Goal: Task Accomplishment & Management: Manage account settings

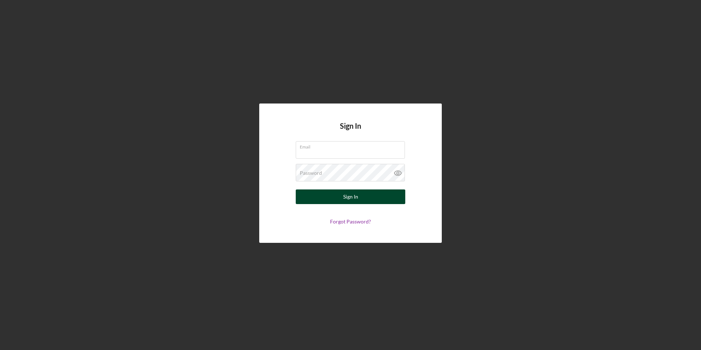
type input "[PERSON_NAME][EMAIL_ADDRESS][PERSON_NAME][DOMAIN_NAME]"
click at [345, 194] on div "Sign In" at bounding box center [350, 196] width 15 height 15
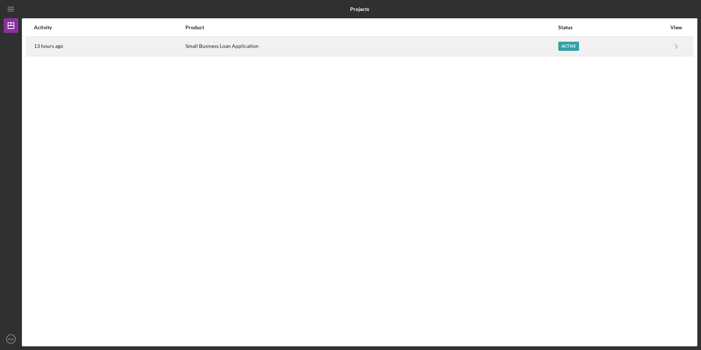
click at [620, 45] on div "Active" at bounding box center [612, 46] width 108 height 18
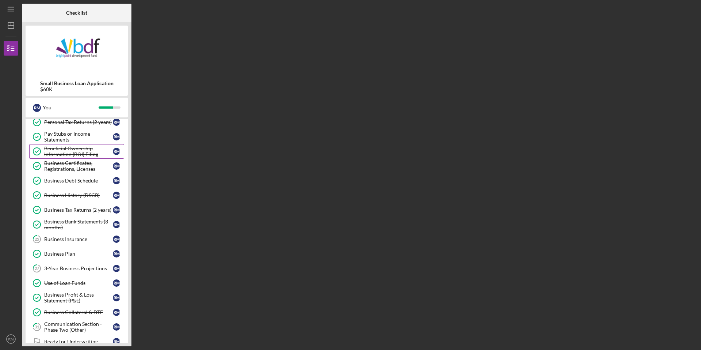
scroll to position [110, 0]
drag, startPoint x: 62, startPoint y: 239, endPoint x: 84, endPoint y: 230, distance: 24.2
click at [62, 239] on div "Business Insurance" at bounding box center [78, 238] width 69 height 6
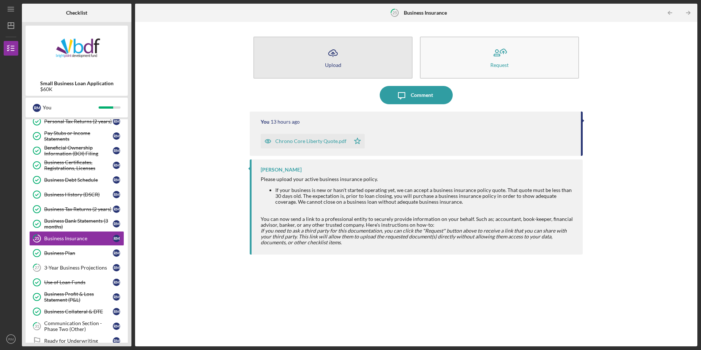
click at [330, 51] on icon "button" at bounding box center [333, 52] width 9 height 5
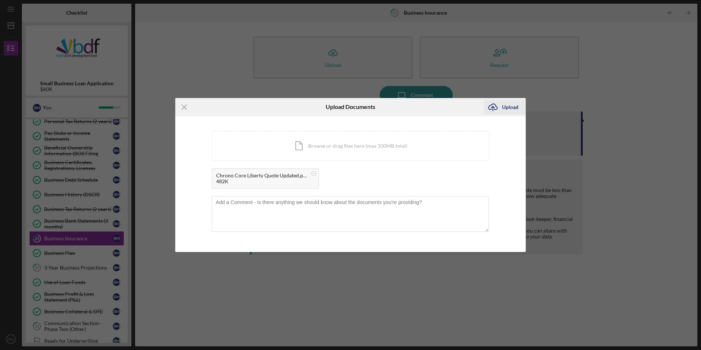
click at [505, 107] on div "Upload" at bounding box center [510, 107] width 16 height 15
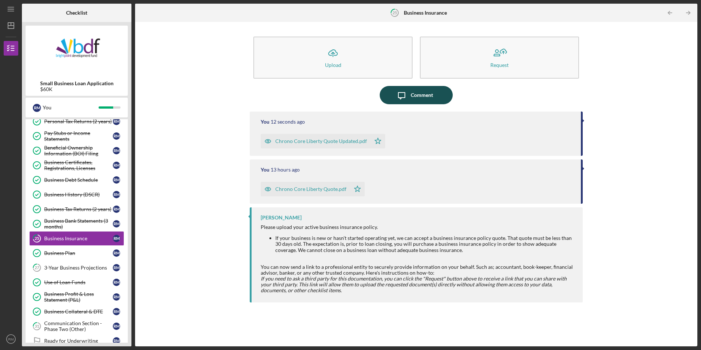
click at [420, 95] on div "Comment" at bounding box center [422, 95] width 22 height 18
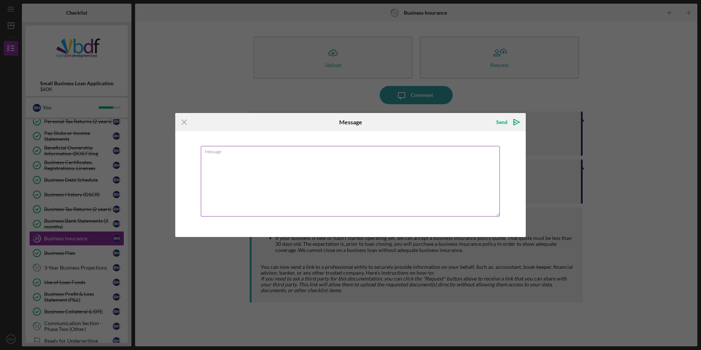
click at [334, 156] on textarea "Message" at bounding box center [350, 181] width 299 height 70
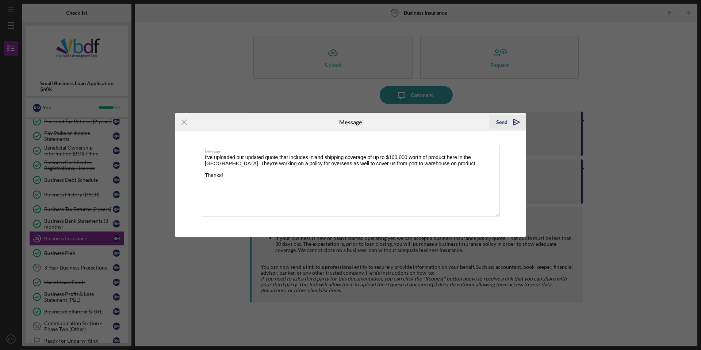
type textarea "I've uploaded our updated quote that includes inland shipping coverage of up to…"
click at [513, 117] on icon "Icon/icon-invite-send" at bounding box center [517, 122] width 18 height 18
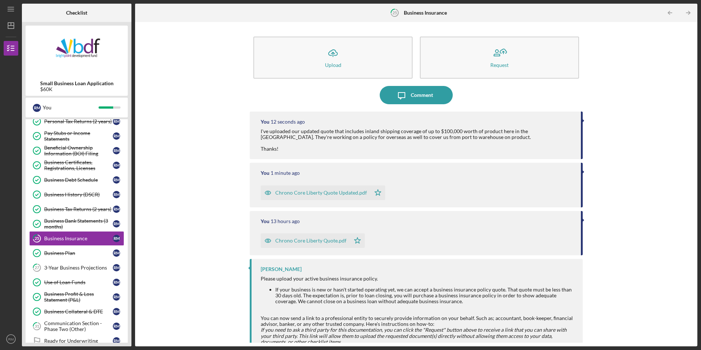
click at [637, 81] on div "Icon/Upload Upload Request Icon/Message Comment You 12 seconds ago I've uploade…" at bounding box center [416, 184] width 555 height 317
click at [73, 267] on div "3-Year Business Projections" at bounding box center [78, 267] width 69 height 6
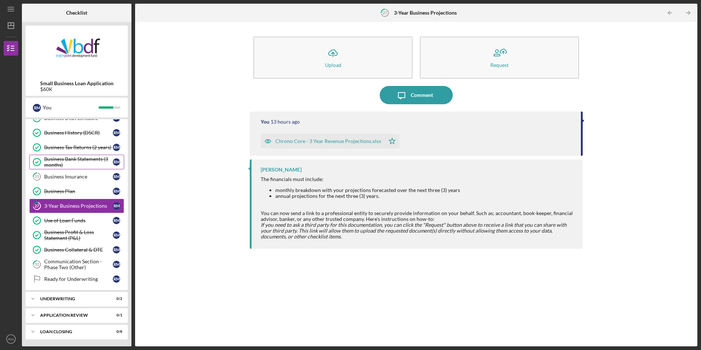
scroll to position [172, 0]
click at [69, 267] on div "Communication Section - Phase Two (Other)" at bounding box center [78, 264] width 69 height 12
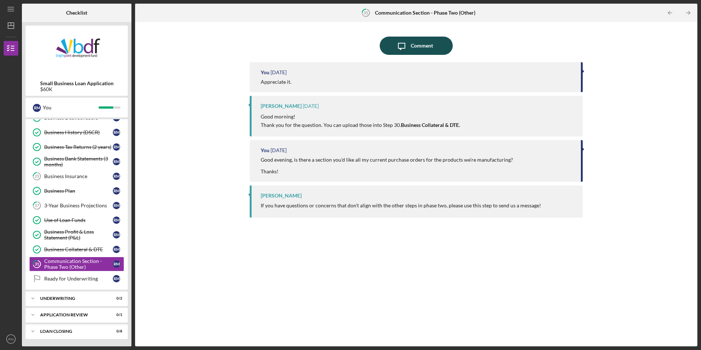
click at [419, 44] on div "Comment" at bounding box center [422, 46] width 22 height 18
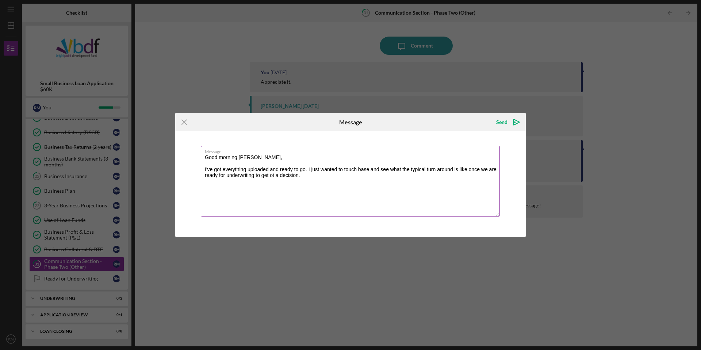
click at [271, 175] on textarea "Good morning [PERSON_NAME], I've got everything uploaded and ready to go. I jus…" at bounding box center [350, 181] width 299 height 70
click at [272, 175] on textarea "Good morning [PERSON_NAME], I've got everything uploaded and ready to go. I jus…" at bounding box center [350, 181] width 299 height 70
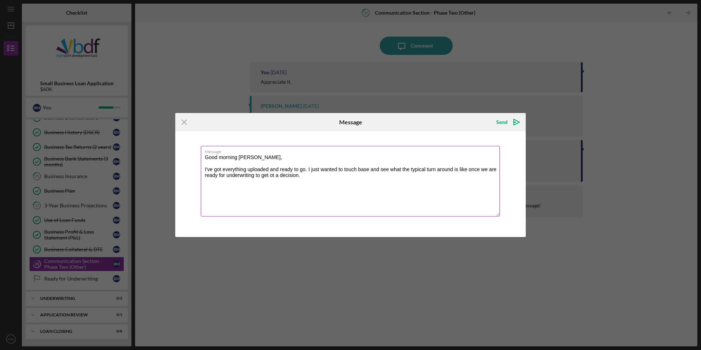
click at [272, 175] on textarea "Good morning [PERSON_NAME], I've got everything uploaded and ready to go. I jus…" at bounding box center [350, 181] width 299 height 70
drag, startPoint x: 272, startPoint y: 175, endPoint x: 278, endPoint y: 187, distance: 13.7
click at [278, 187] on textarea "Good morning [PERSON_NAME], I've got everything uploaded and ready to go. I jus…" at bounding box center [350, 181] width 299 height 70
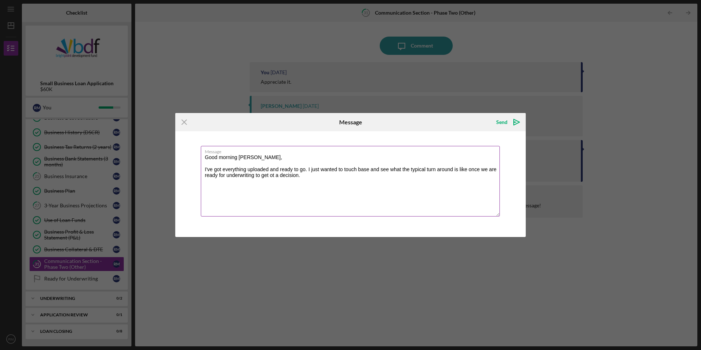
click at [278, 187] on textarea "Good morning [PERSON_NAME], I've got everything uploaded and ready to go. I jus…" at bounding box center [350, 181] width 299 height 70
click at [304, 177] on textarea "Good morning [PERSON_NAME], I've got everything uploaded and ready to go. I jus…" at bounding box center [350, 181] width 299 height 70
type textarea "Good morning [PERSON_NAME], I've got everything uploaded and ready to go. I jus…"
click at [508, 120] on icon "Icon/icon-invite-send" at bounding box center [517, 122] width 18 height 18
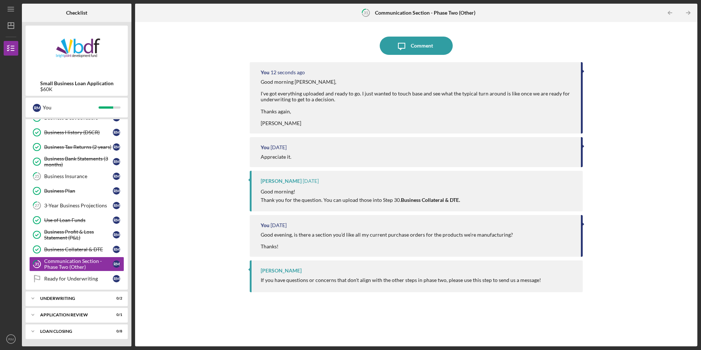
click at [193, 75] on div "Icon/Message Comment You 12 seconds ago Good morning [PERSON_NAME], I've got ev…" at bounding box center [416, 184] width 555 height 317
click at [56, 295] on div "Icon/Expander Underwriting 0 / 2" at bounding box center [77, 298] width 102 height 15
click at [53, 310] on div "Icon/Expander Application Review 0 / 1" at bounding box center [77, 314] width 102 height 15
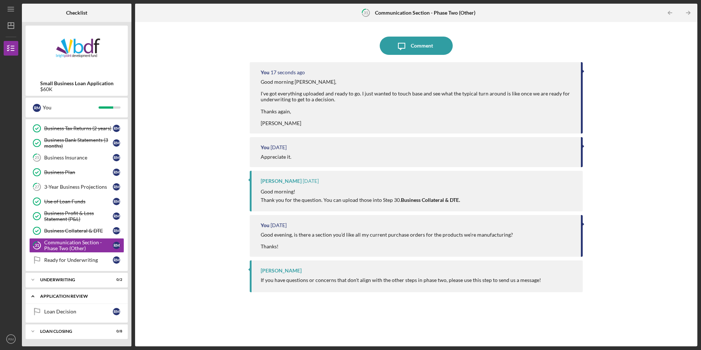
click at [62, 295] on div "Application Review" at bounding box center [79, 296] width 79 height 4
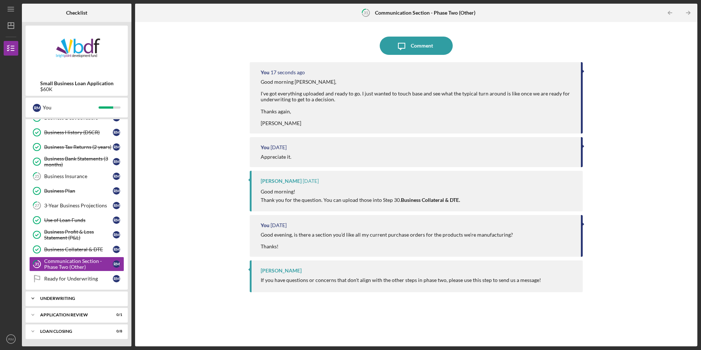
click at [58, 295] on div "Icon/Expander Underwriting 0 / 2" at bounding box center [77, 298] width 102 height 15
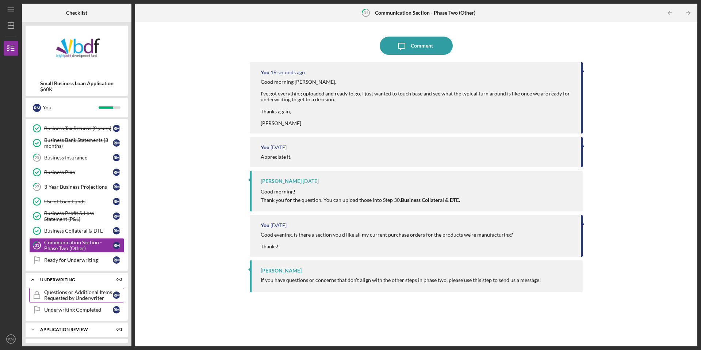
click at [75, 296] on div "Questions or Additional Items Requested by Underwriter" at bounding box center [78, 295] width 69 height 12
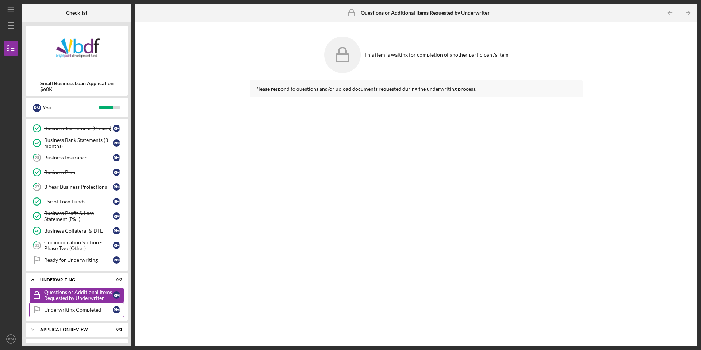
click at [75, 307] on div "Underwriting Completed" at bounding box center [78, 309] width 69 height 6
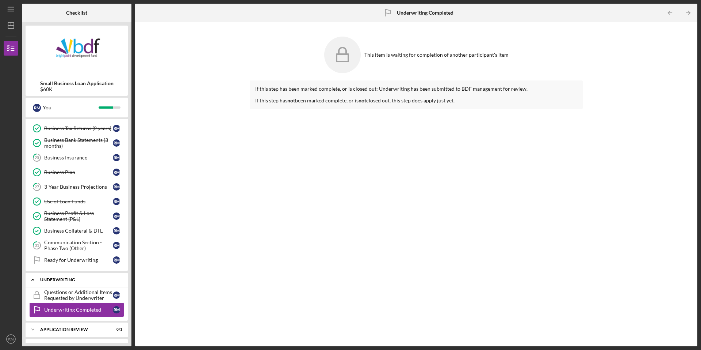
click at [76, 280] on div "Underwriting" at bounding box center [79, 279] width 79 height 4
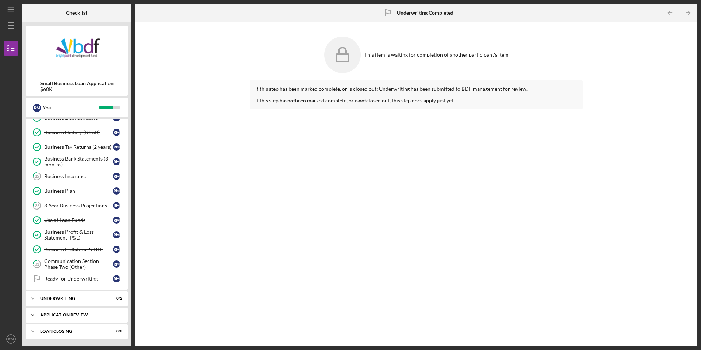
click at [66, 310] on div "Icon/Expander Application Review 0 / 1" at bounding box center [77, 314] width 102 height 15
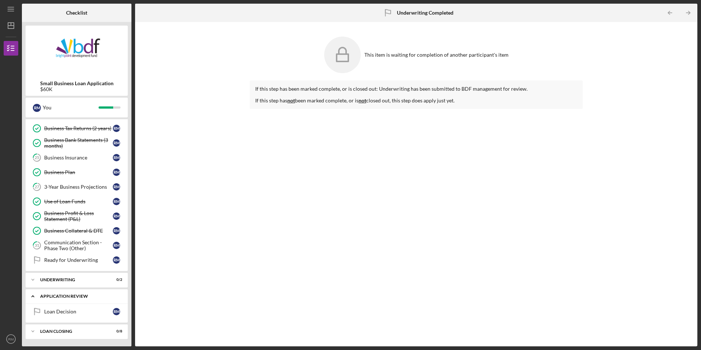
click at [66, 310] on div "Loan Decision" at bounding box center [78, 311] width 69 height 6
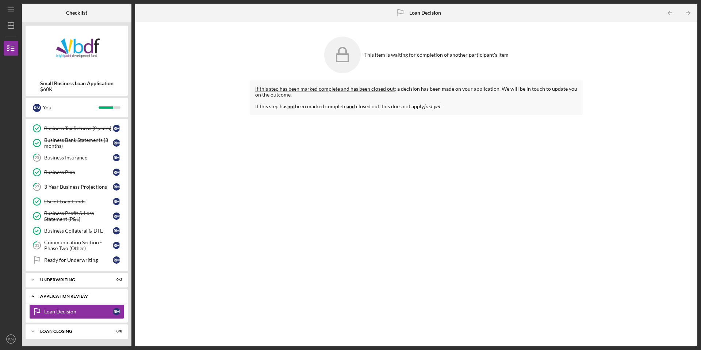
click at [64, 294] on div "Application Review" at bounding box center [79, 296] width 79 height 4
